Goal: Information Seeking & Learning: Find specific fact

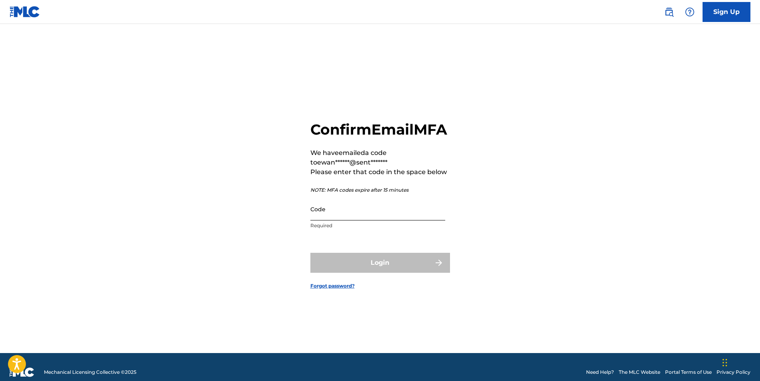
drag, startPoint x: 378, startPoint y: 223, endPoint x: 368, endPoint y: 218, distance: 10.7
click at [378, 220] on input "Code" at bounding box center [377, 209] width 135 height 23
click at [350, 215] on input "Code" at bounding box center [377, 209] width 135 height 23
paste input "822581"
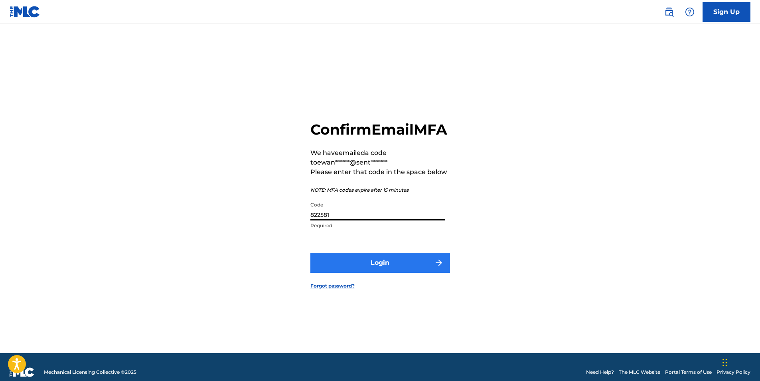
type input "822581"
click at [372, 269] on button "Login" at bounding box center [380, 263] width 140 height 20
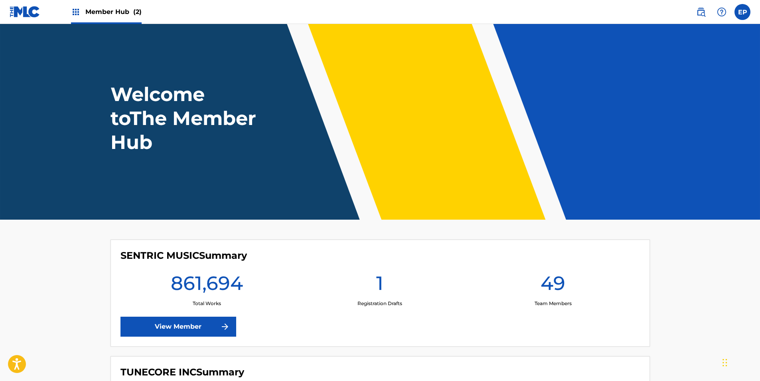
click at [694, 11] on link at bounding box center [701, 12] width 16 height 16
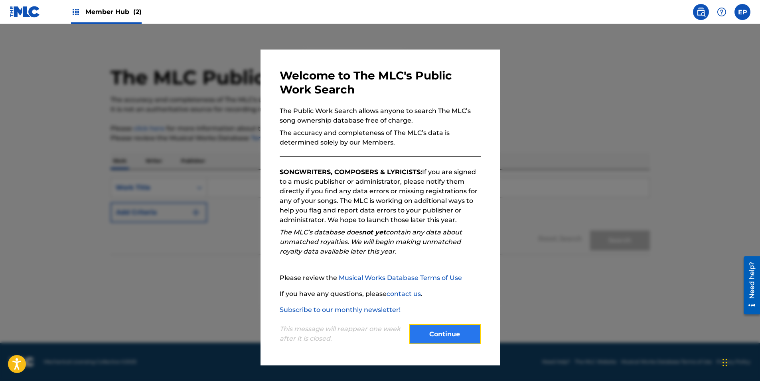
click at [445, 338] on button "Continue" at bounding box center [445, 334] width 72 height 20
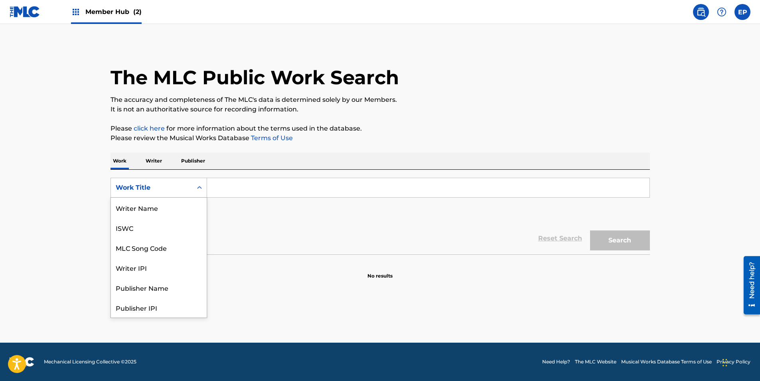
click at [189, 193] on div "Work Title" at bounding box center [151, 187] width 81 height 15
click at [168, 213] on div "MLC Song Code" at bounding box center [159, 208] width 96 height 20
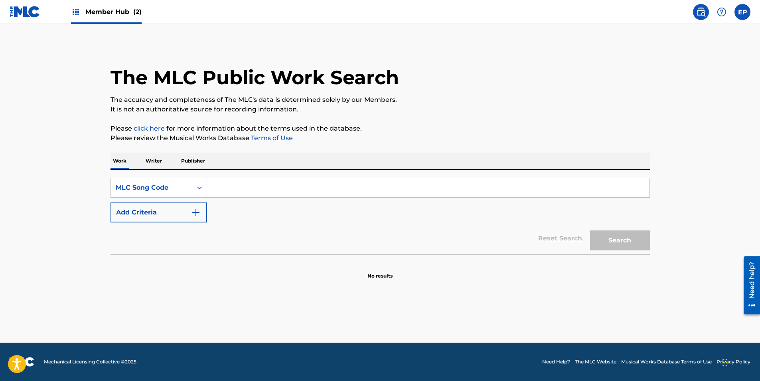
click at [253, 189] on input "Search Form" at bounding box center [428, 187] width 443 height 19
paste input "BC8QHZ"
type input "BC8QHZ"
click at [608, 246] on button "Search" at bounding box center [620, 240] width 60 height 20
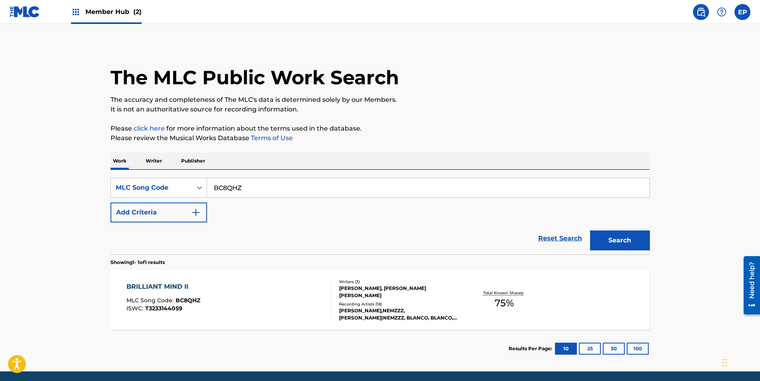
click at [243, 305] on div "BRILLIANT MIND II MLC Song Code : BC8QHZ ISWC : T3233144059" at bounding box center [228, 300] width 205 height 36
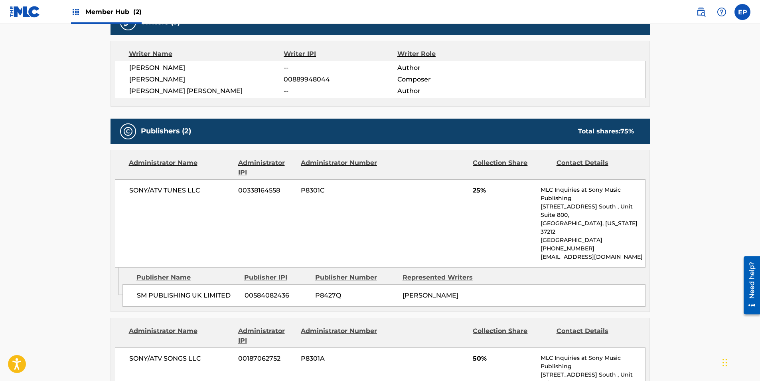
scroll to position [294, 0]
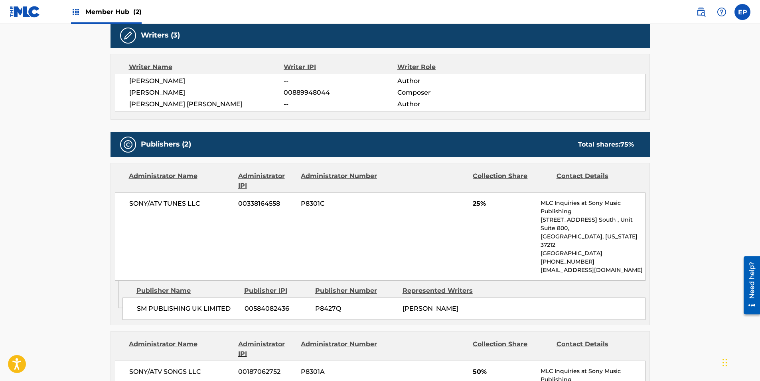
click at [388, 223] on div "SONY/ATV TUNES LLC 00338164558 P8301C 25% MLC Inquiries at Sony Music Publishin…" at bounding box center [380, 236] width 531 height 88
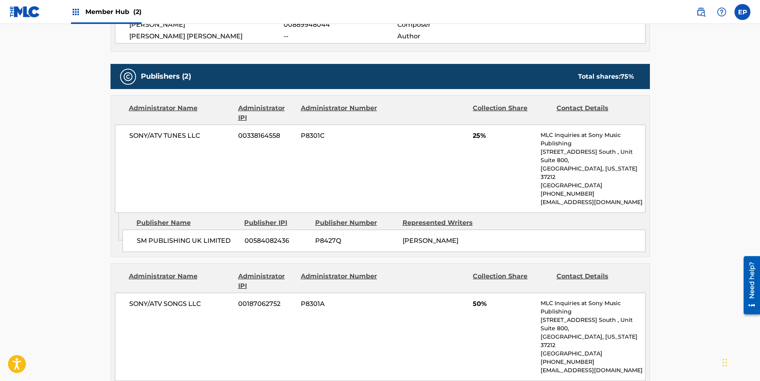
scroll to position [494, 0]
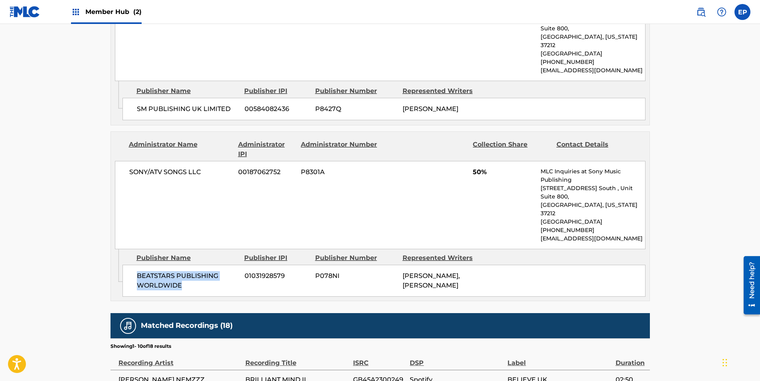
drag, startPoint x: 137, startPoint y: 241, endPoint x: 218, endPoint y: 254, distance: 81.9
click at [218, 271] on span "BEATSTARS PUBLISHING WORLDWIDE" at bounding box center [188, 280] width 102 height 19
copy span "BEATSTARS PUBLISHING WORLDWIDE"
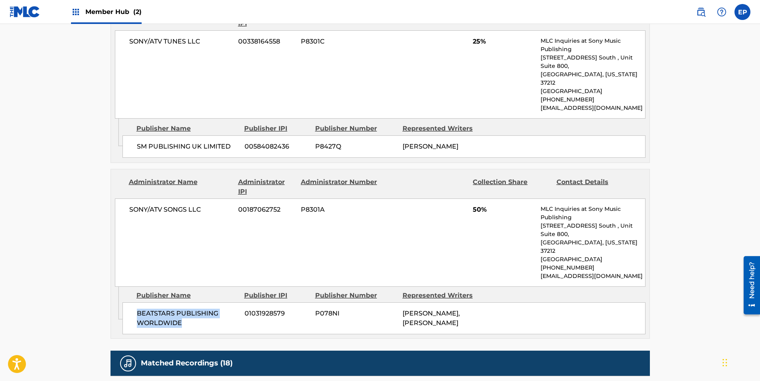
scroll to position [414, 0]
